Goal: Information Seeking & Learning: Find contact information

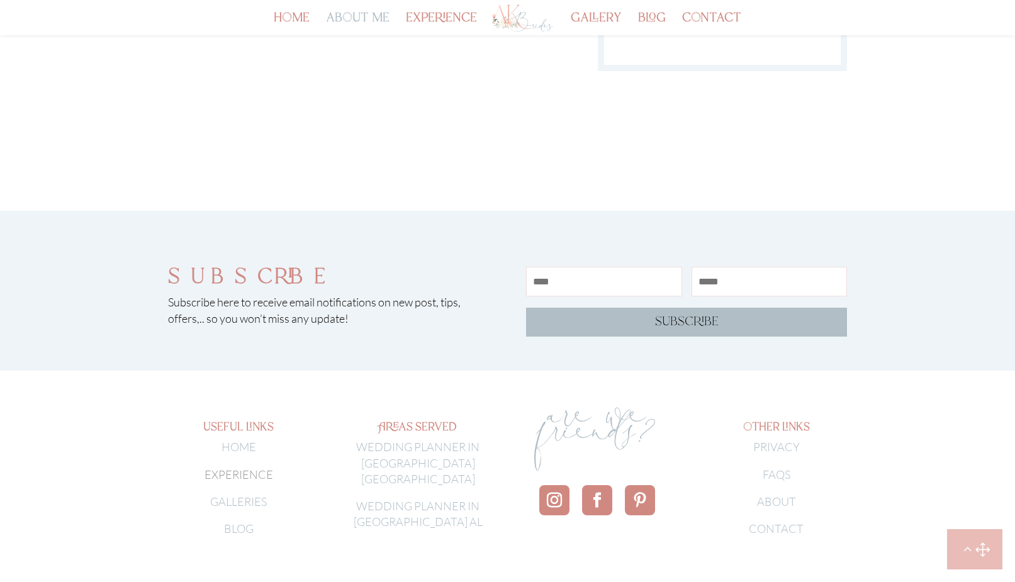
scroll to position [2162, 0]
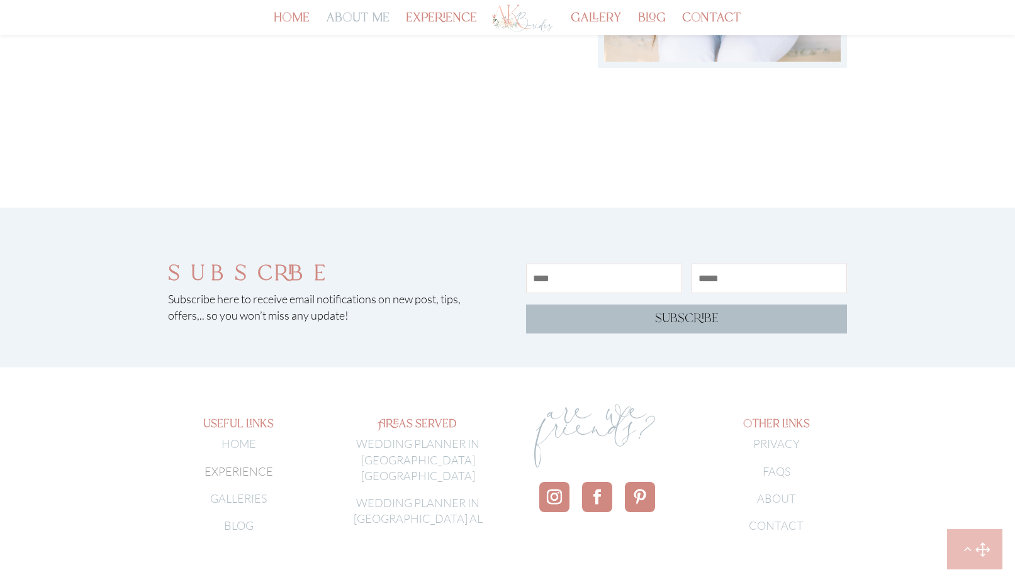
click at [780, 518] on link "CONTACT" at bounding box center [776, 525] width 55 height 14
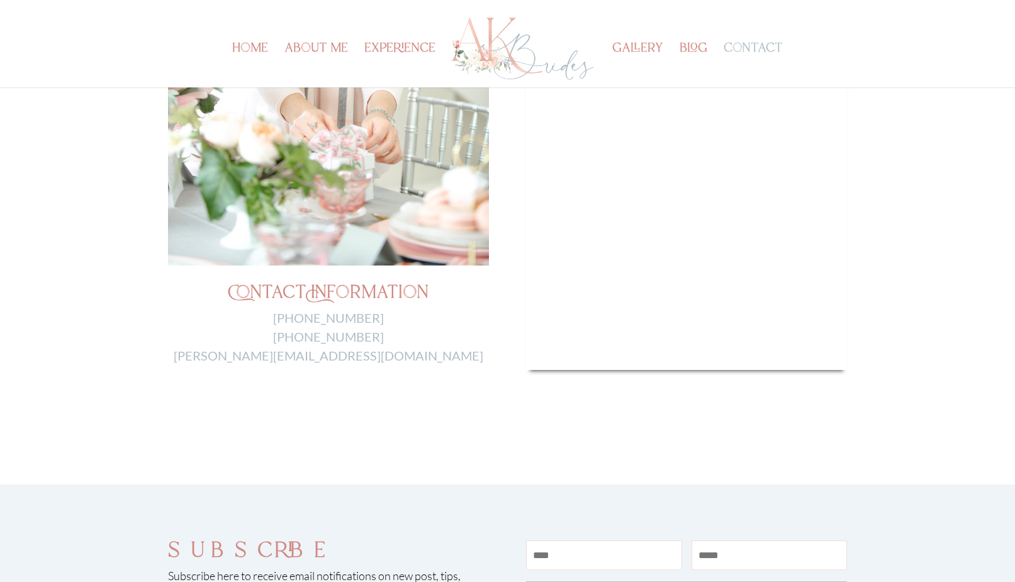
scroll to position [440, 0]
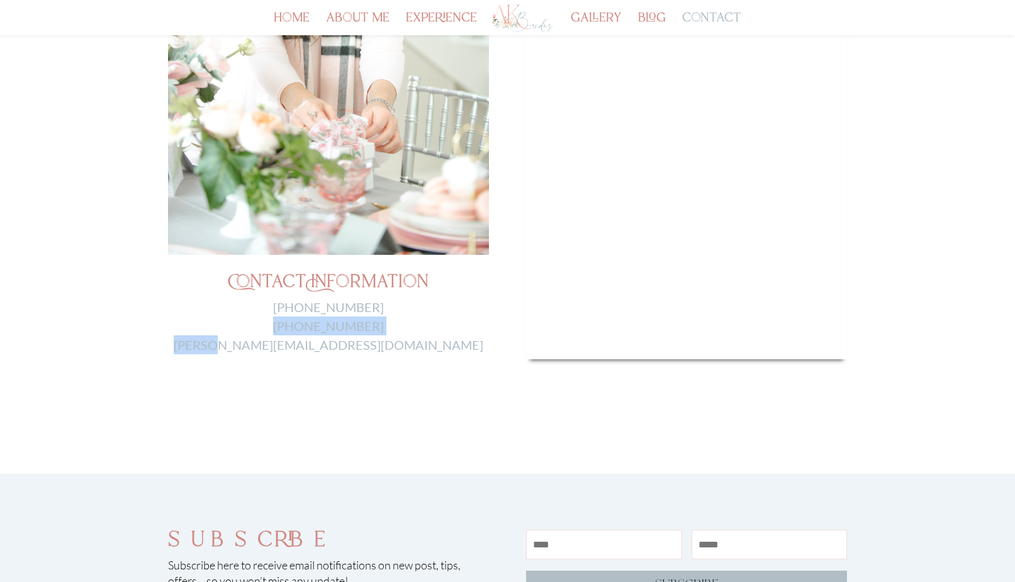
drag, startPoint x: 399, startPoint y: 363, endPoint x: 307, endPoint y: 370, distance: 92.1
click at [308, 370] on div "Contact Information 205-492-7428 805-443-9880 Anita@akbrides.com" at bounding box center [507, 68] width 679 height 623
click at [383, 355] on div "Contact Information 205-492-7428 805-443-9880 Anita@akbrides.com" at bounding box center [507, 68] width 679 height 623
drag, startPoint x: 386, startPoint y: 347, endPoint x: 260, endPoint y: 355, distance: 125.5
click at [260, 355] on div "Contact Information 205-492-7428 805-443-9880 Anita@akbrides.com" at bounding box center [507, 68] width 679 height 623
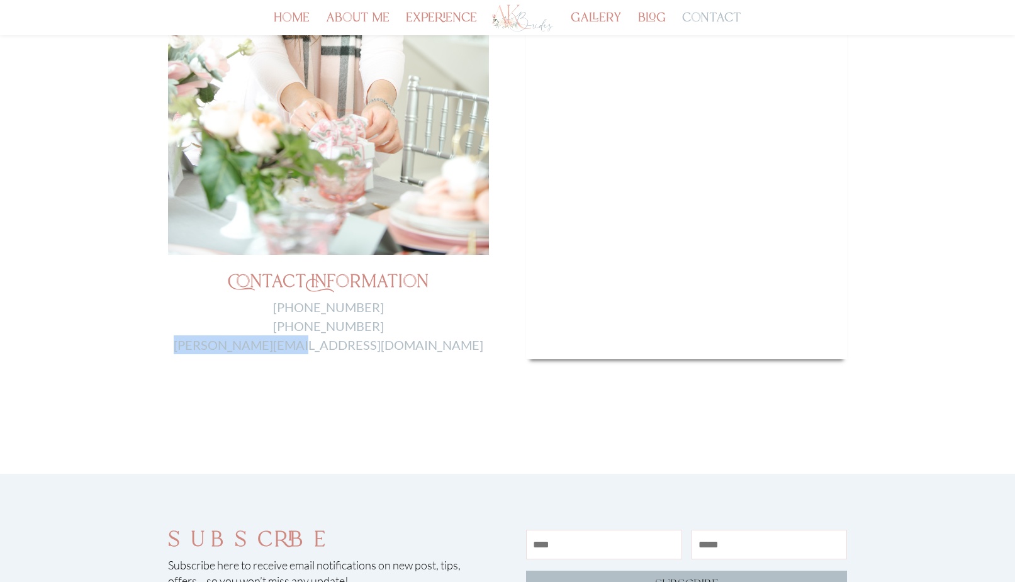
copy link "Anita@akbrides.com"
